Goal: Task Accomplishment & Management: Manage account settings

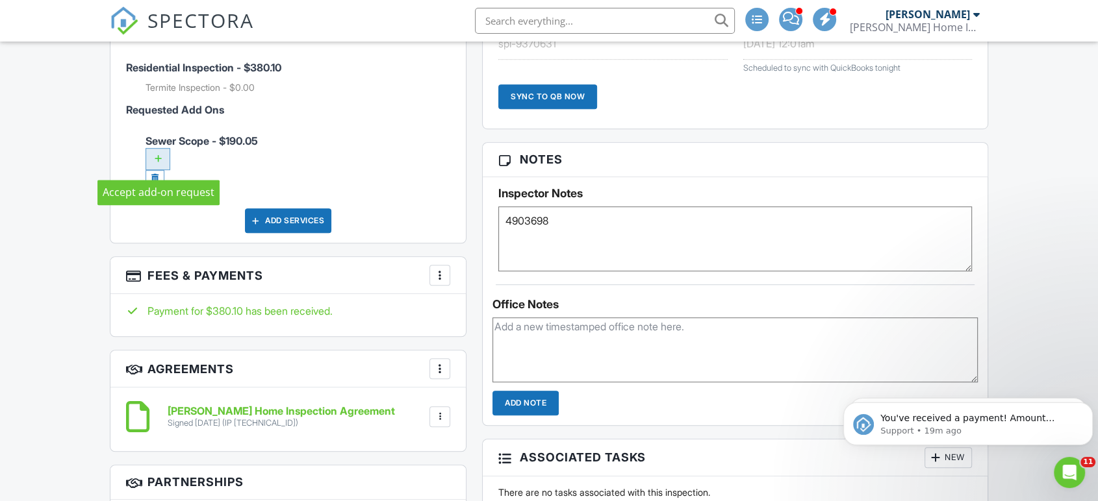
click at [159, 161] on div at bounding box center [158, 159] width 25 height 22
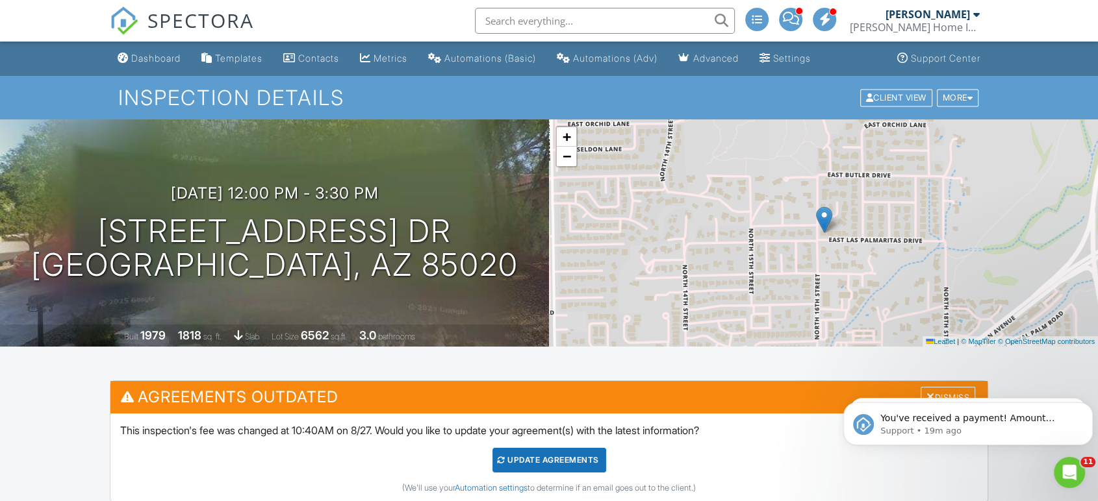
scroll to position [168, 0]
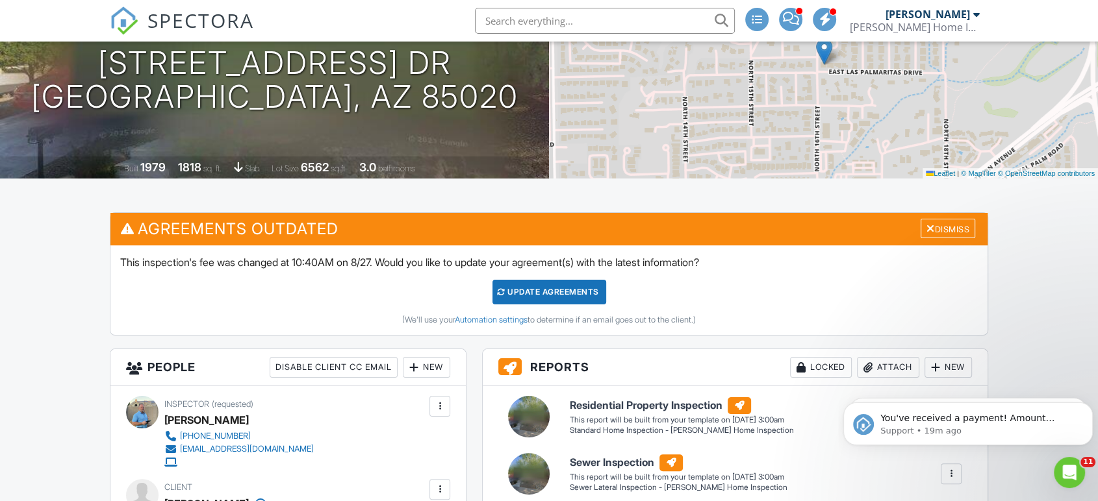
click at [548, 295] on div "Update Agreements" at bounding box center [549, 292] width 114 height 25
